Goal: Participate in discussion: Engage in conversation with other users on a specific topic

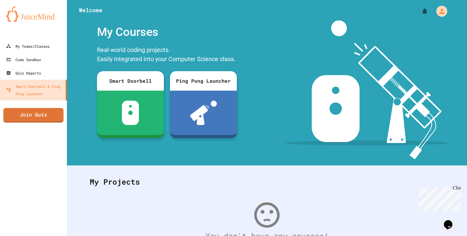
click at [51, 109] on link "Join Quiz" at bounding box center [33, 115] width 60 height 15
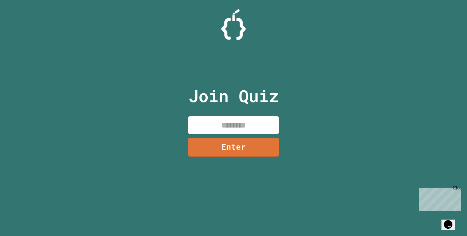
click at [201, 117] on input at bounding box center [233, 125] width 91 height 18
type input "********"
click at [227, 150] on link "Enter" at bounding box center [233, 147] width 92 height 20
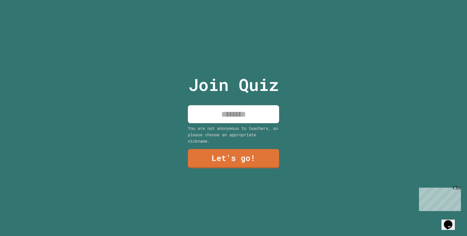
click at [229, 116] on input at bounding box center [233, 114] width 91 height 18
type input "***"
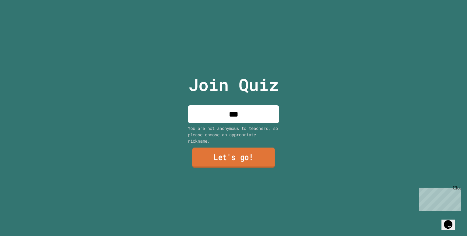
click at [220, 154] on link "Let's go!" at bounding box center [233, 157] width 83 height 20
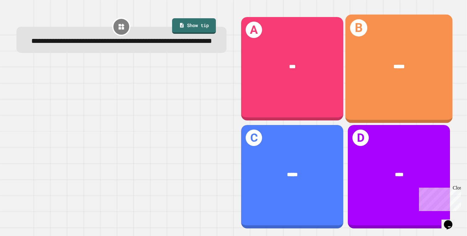
click at [367, 101] on div "B *****" at bounding box center [398, 69] width 107 height 109
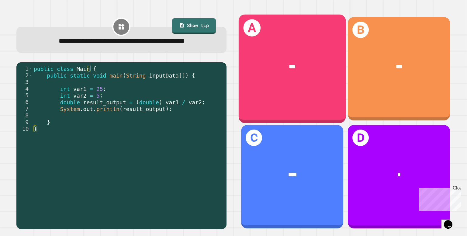
click at [282, 85] on div "A ***" at bounding box center [292, 69] width 107 height 109
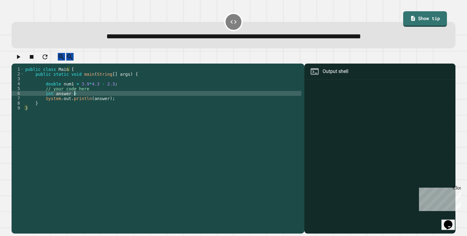
click at [80, 98] on div "public class Main { public static void main ( String [ ] args ) { double num1 =…" at bounding box center [162, 145] width 277 height 156
click at [20, 59] on icon "button" at bounding box center [18, 57] width 3 height 4
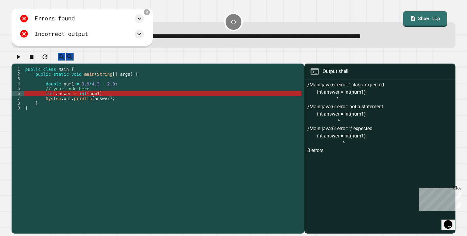
click at [83, 99] on div "public class Main { public static void main ( String [ ] args ) { double num1 =…" at bounding box center [162, 145] width 277 height 156
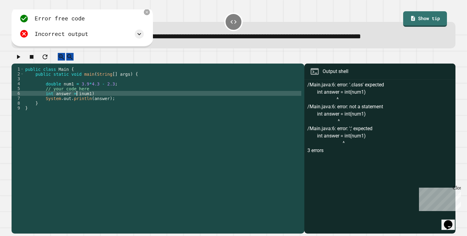
scroll to position [0, 4]
click at [85, 99] on div "public class Main { public static void main ( String [ ] args ) { double num1 =…" at bounding box center [162, 145] width 277 height 156
click at [20, 59] on icon "button" at bounding box center [18, 57] width 3 height 4
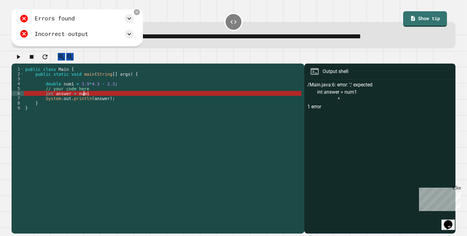
click at [94, 98] on div "public class Main { public static void main ( String [ ] args ) { double num1 =…" at bounding box center [162, 145] width 277 height 156
click at [111, 98] on div "public class Main { public static void main ( String [ ] args ) { double num1 =…" at bounding box center [162, 145] width 277 height 156
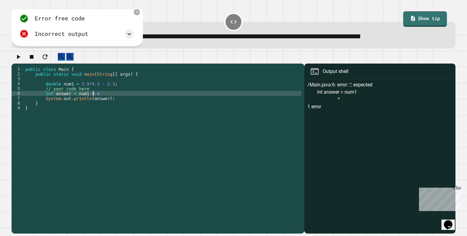
scroll to position [0, 5]
click at [17, 60] on icon "button" at bounding box center [18, 56] width 7 height 7
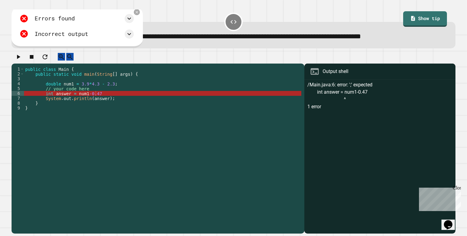
click at [84, 99] on div "public class Main { public static void main ( String [ ] args ) { double num1 =…" at bounding box center [162, 145] width 277 height 156
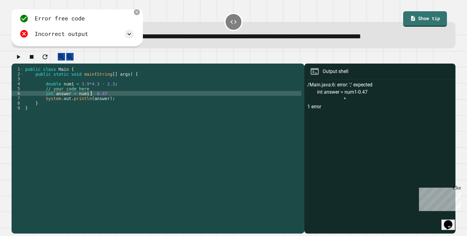
scroll to position [0, 5]
click at [22, 61] on icon "button" at bounding box center [18, 56] width 7 height 7
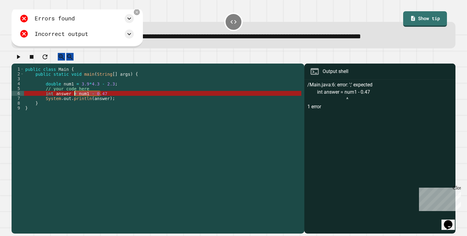
drag, startPoint x: 102, startPoint y: 98, endPoint x: 75, endPoint y: 97, distance: 26.8
click at [75, 97] on div "public class Main { public static void main ( String [ ] args ) { double num1 =…" at bounding box center [162, 145] width 277 height 156
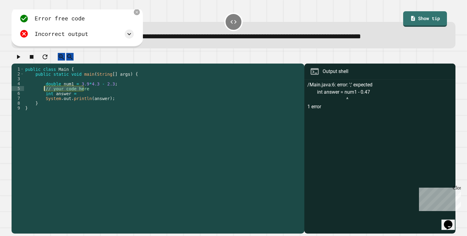
drag, startPoint x: 88, startPoint y: 94, endPoint x: 44, endPoint y: 93, distance: 43.8
click at [44, 93] on div "public class Main { public static void main ( String [ ] args ) { double num1 =…" at bounding box center [162, 145] width 277 height 156
type textarea "*"
click at [88, 99] on div "public class Main { public static void main ( String [ ] args ) { double num1 =…" at bounding box center [162, 145] width 277 height 156
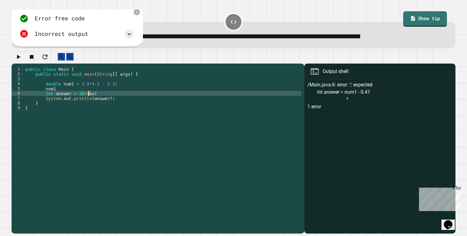
scroll to position [0, 4]
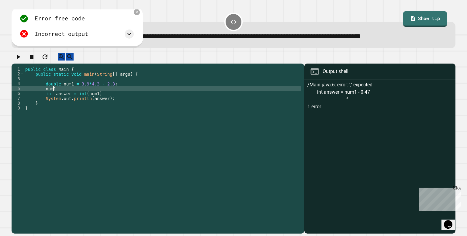
click at [70, 94] on div "public class Main { public static void main ( String [ ] args ) { double num1 =…" at bounding box center [162, 145] width 277 height 156
type textarea "*"
click at [16, 61] on button "button" at bounding box center [18, 57] width 7 height 8
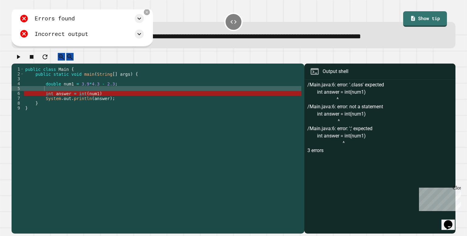
click at [94, 97] on div "public class Main { public static void main ( String [ ] args ) { double num1 =…" at bounding box center [162, 145] width 277 height 156
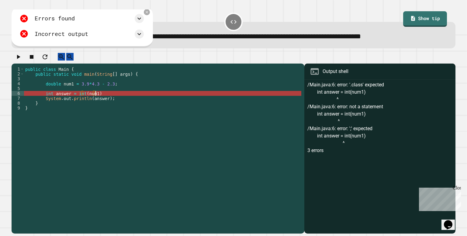
scroll to position [0, 5]
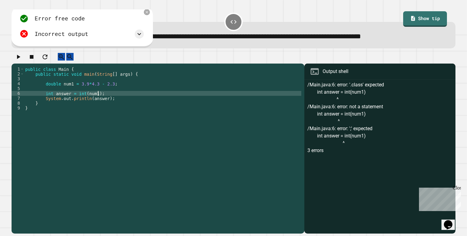
type textarea "**********"
click at [20, 59] on icon "button" at bounding box center [18, 57] width 3 height 4
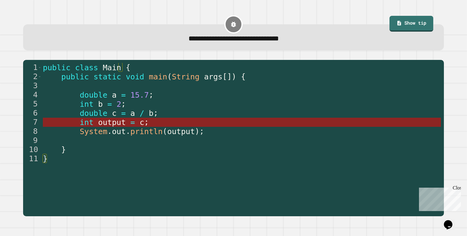
click at [116, 120] on span "output" at bounding box center [112, 122] width 28 height 9
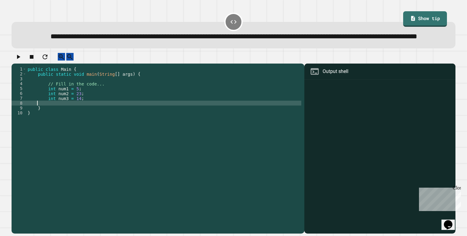
click at [61, 120] on div "public class Main { public static void main ( String [ ] args ) { // Fill in th…" at bounding box center [163, 137] width 275 height 141
click at [21, 61] on icon "button" at bounding box center [18, 56] width 7 height 7
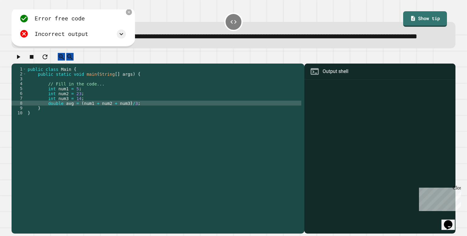
click at [61, 120] on div "public class Main { public static void main ( String [ ] args ) { // Fill in th…" at bounding box center [163, 137] width 275 height 141
click at [25, 64] on div at bounding box center [234, 58] width 444 height 11
click at [22, 61] on icon "button" at bounding box center [18, 56] width 7 height 7
click at [55, 119] on div "public class Main { public static void main ( String [ ] args ) { // Fill in th…" at bounding box center [163, 137] width 275 height 141
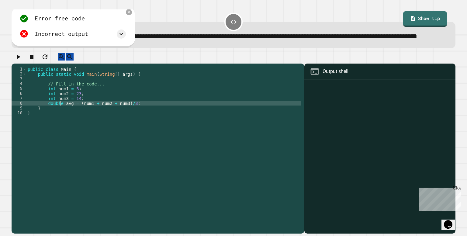
scroll to position [0, 0]
click at [135, 121] on div "public class Main { public static void main ( String [ ] args ) { // Fill in th…" at bounding box center [163, 137] width 275 height 141
type textarea "**********"
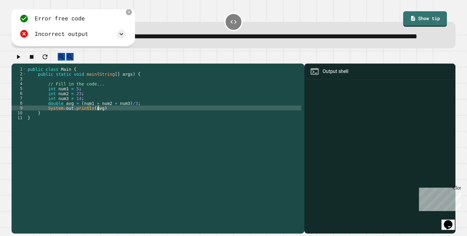
scroll to position [0, 5]
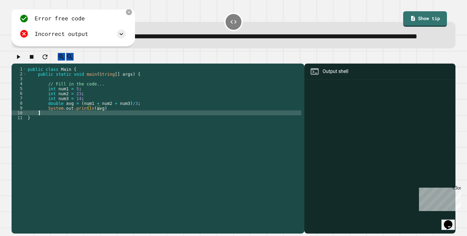
click at [120, 128] on div "public class Main { public static void main ( String [ ] args ) { // Fill in th…" at bounding box center [163, 137] width 275 height 141
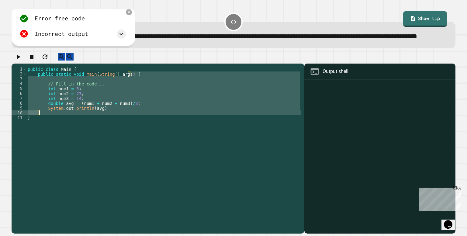
drag, startPoint x: 120, startPoint y: 128, endPoint x: 119, endPoint y: 125, distance: 3.3
click at [119, 125] on div "public class Main { public static void main ( String [ ] args ) { // Fill in th…" at bounding box center [163, 137] width 275 height 141
click at [118, 125] on div "public class Main { public static void main ( String [ ] args ) { // Fill in th…" at bounding box center [163, 132] width 275 height 131
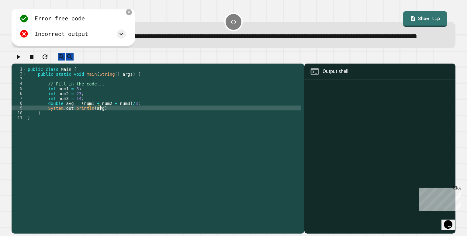
scroll to position [0, 5]
type textarea "**********"
click at [13, 51] on div "**********" at bounding box center [233, 29] width 449 height 41
click at [17, 61] on icon "button" at bounding box center [18, 56] width 7 height 7
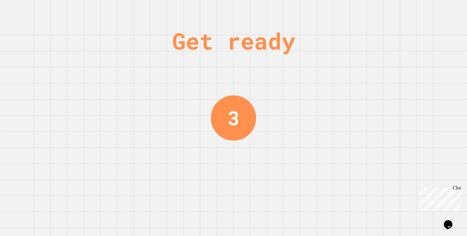
click at [262, 163] on div "Get ready 3" at bounding box center [233, 118] width 467 height 236
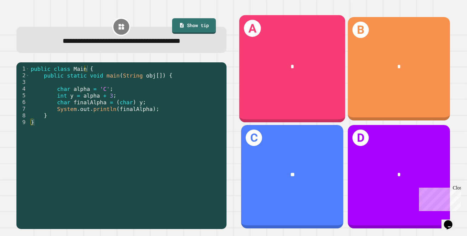
click at [276, 63] on div "*" at bounding box center [292, 67] width 83 height 9
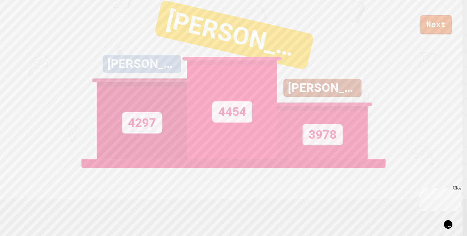
scroll to position [0, 0]
